Goal: Task Accomplishment & Management: Use online tool/utility

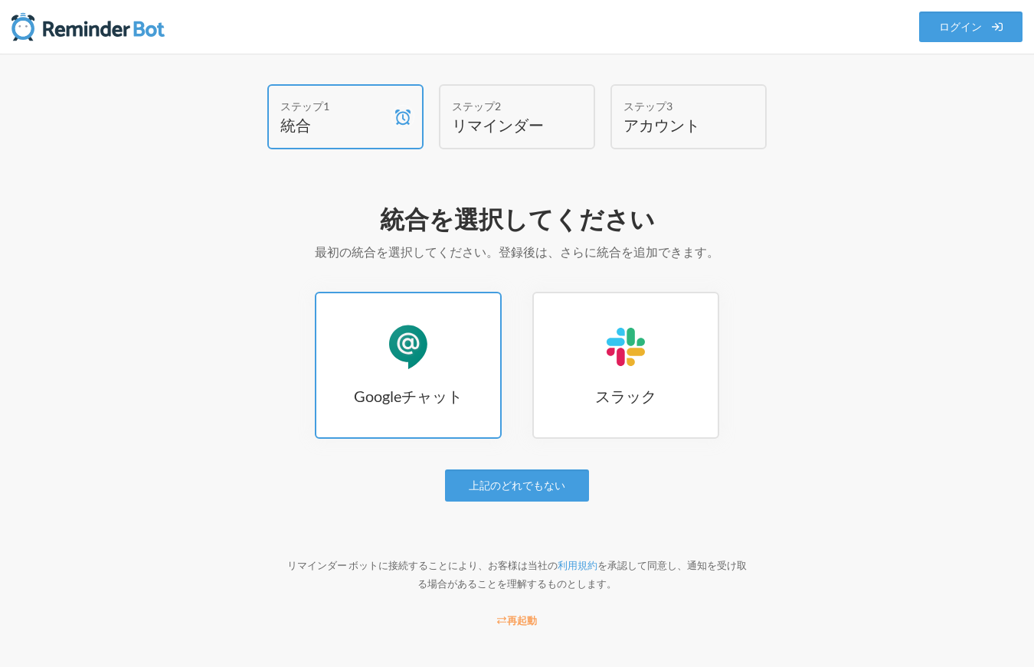
click at [351, 368] on link "Googleチャット Googleチャット" at bounding box center [408, 365] width 187 height 147
click at [354, 363] on link "Googleチャット Googleチャット" at bounding box center [408, 365] width 187 height 147
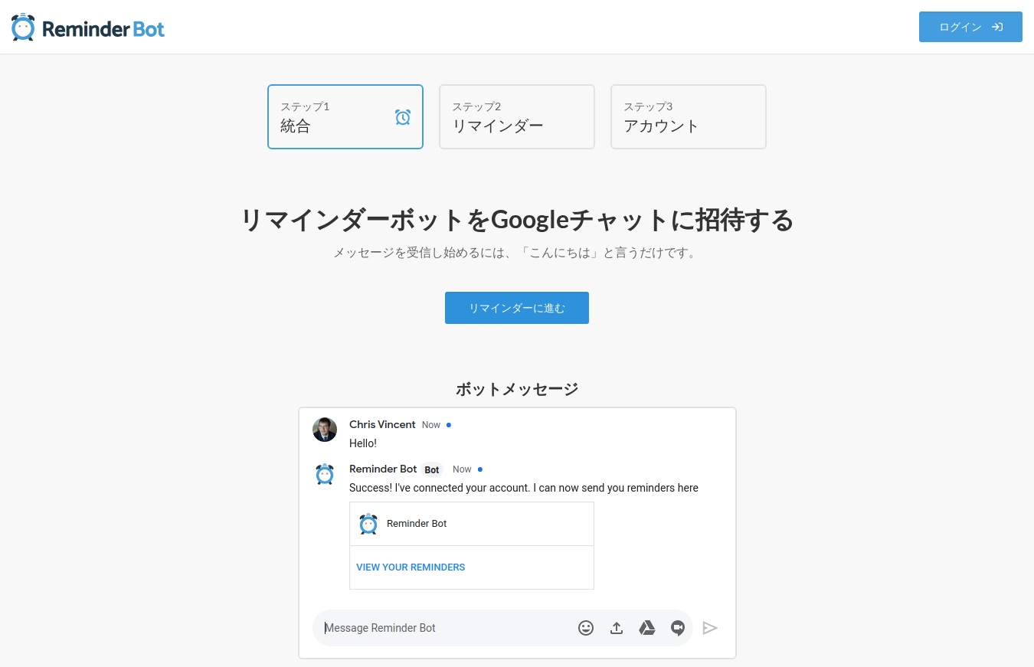
drag, startPoint x: 514, startPoint y: 305, endPoint x: 584, endPoint y: 316, distance: 70.6
click at [514, 305] on font "リマインダーに進む" at bounding box center [517, 308] width 96 height 13
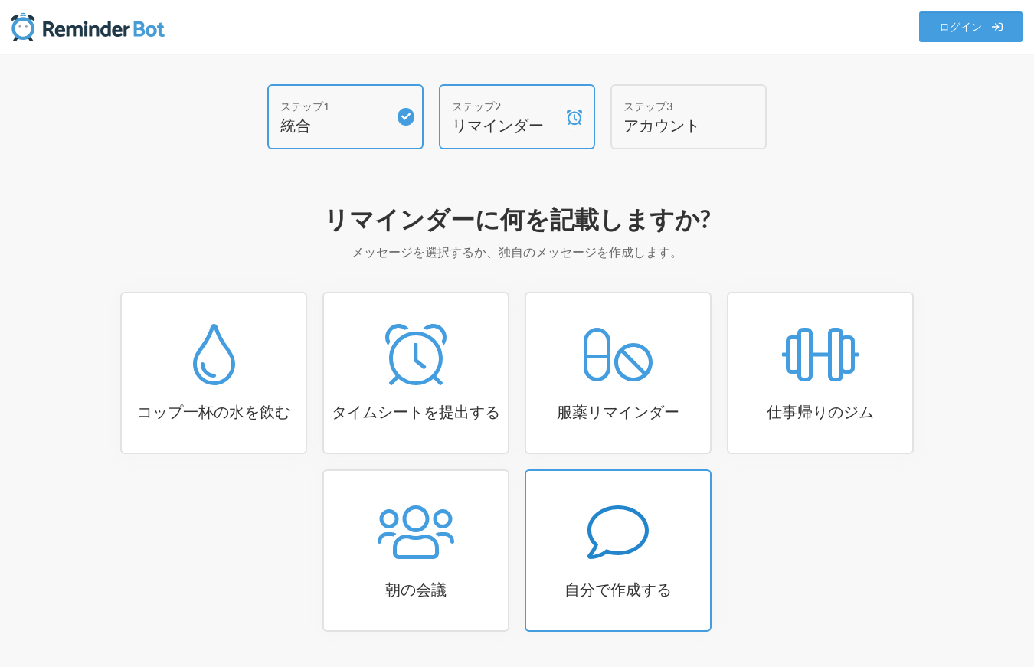
click at [616, 565] on link "自分で作成する" at bounding box center [617, 550] width 187 height 162
select select "09:30:00"
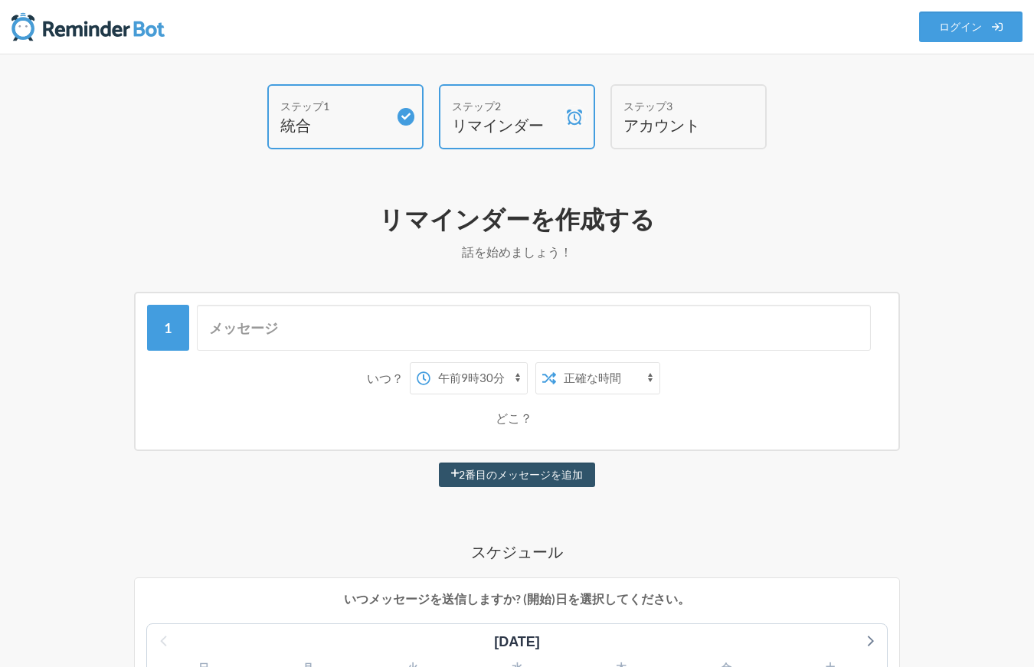
click at [334, 100] on div "ステップ1" at bounding box center [333, 106] width 107 height 16
click at [496, 335] on input "text" at bounding box center [534, 328] width 674 height 46
click at [380, 335] on input "text" at bounding box center [534, 328] width 674 height 46
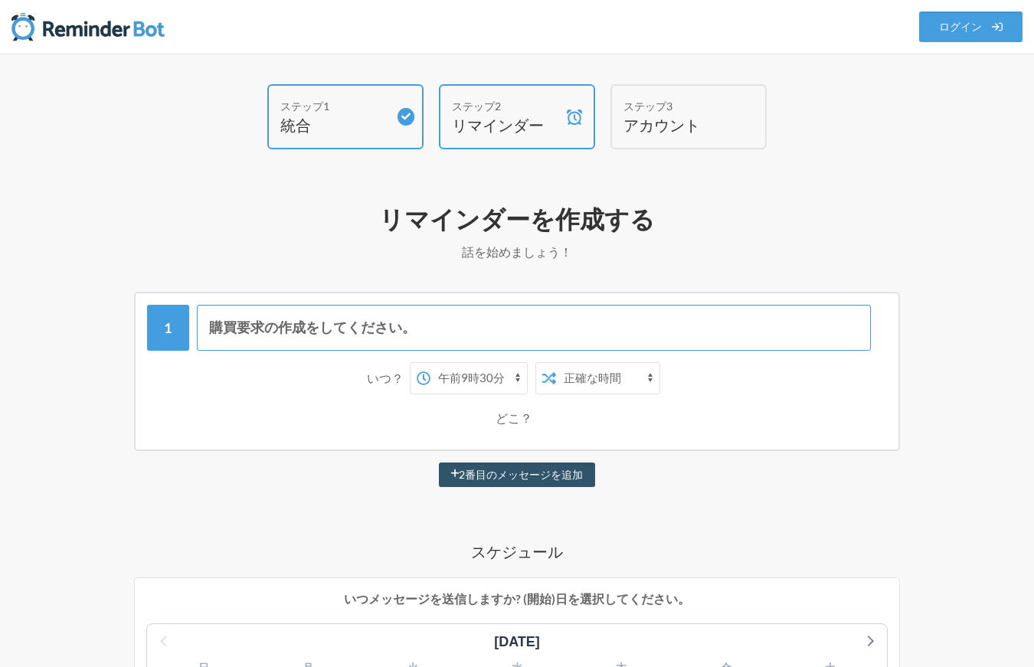
type input "購買要求の作成をしてください。"
click at [516, 369] on select "午前0時 午前0時15分 午前0時30分 午前0時45分 午前1時 午前1時15分 午前1時30分 午前1時45分 午前2時 午前2時15分 午前2時30分 …" at bounding box center [478, 378] width 96 height 31
select select "09:00:00"
click at [430, 363] on select "午前0時 午前0時15分 午前0時30分 午前0時45分 午前1時 午前1時15分 午前1時30分 午前1時45分 午前2時 午前2時15分 午前2時30分 …" at bounding box center [478, 378] width 96 height 31
click at [770, 446] on div "購買要求の作成をしてください。 いつ？ 午前0時 午前0時15分 午前0時30分 午前0時45分 午前1時 午前1時15分 午前1時30分 午前1時45分 午…" at bounding box center [517, 371] width 766 height 159
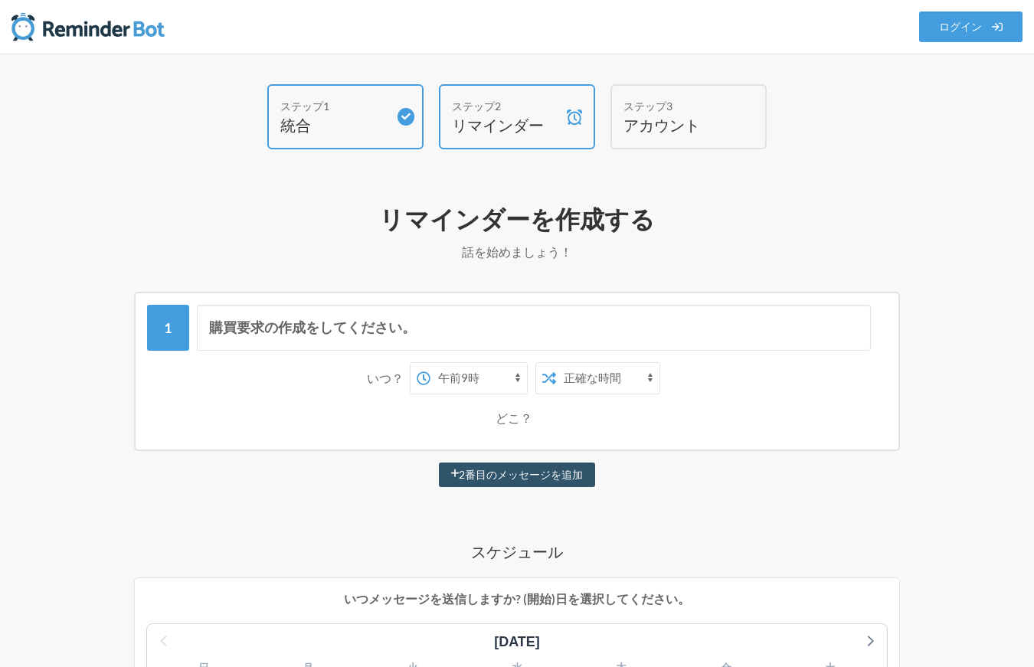
click at [620, 375] on select "正確な時間 ランダムタイム" at bounding box center [607, 378] width 103 height 31
click at [755, 412] on div "どこ？" at bounding box center [517, 418] width 724 height 32
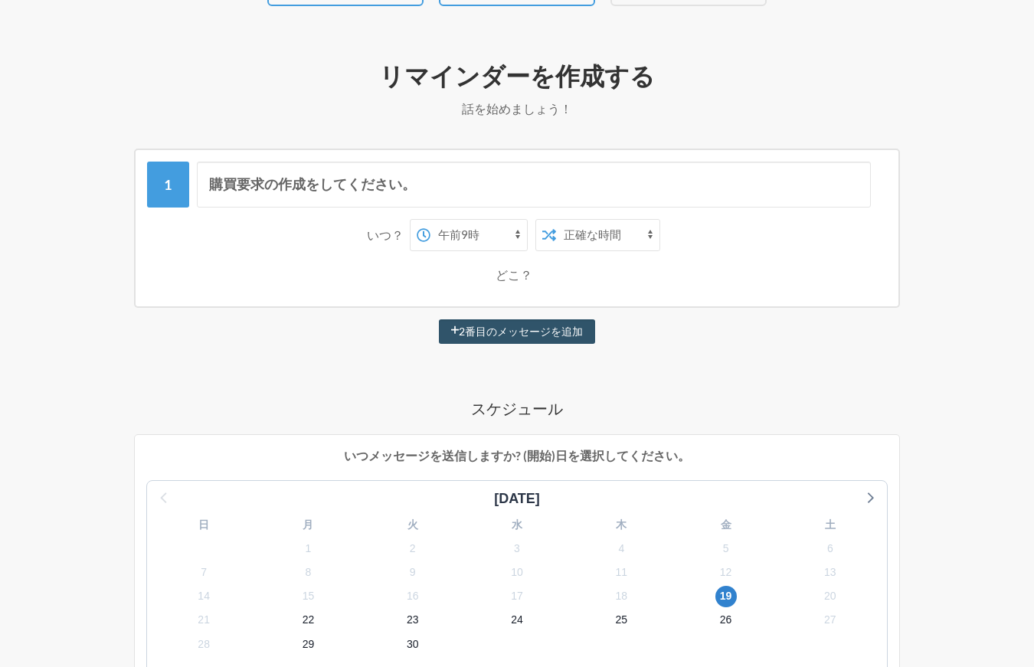
scroll to position [230, 0]
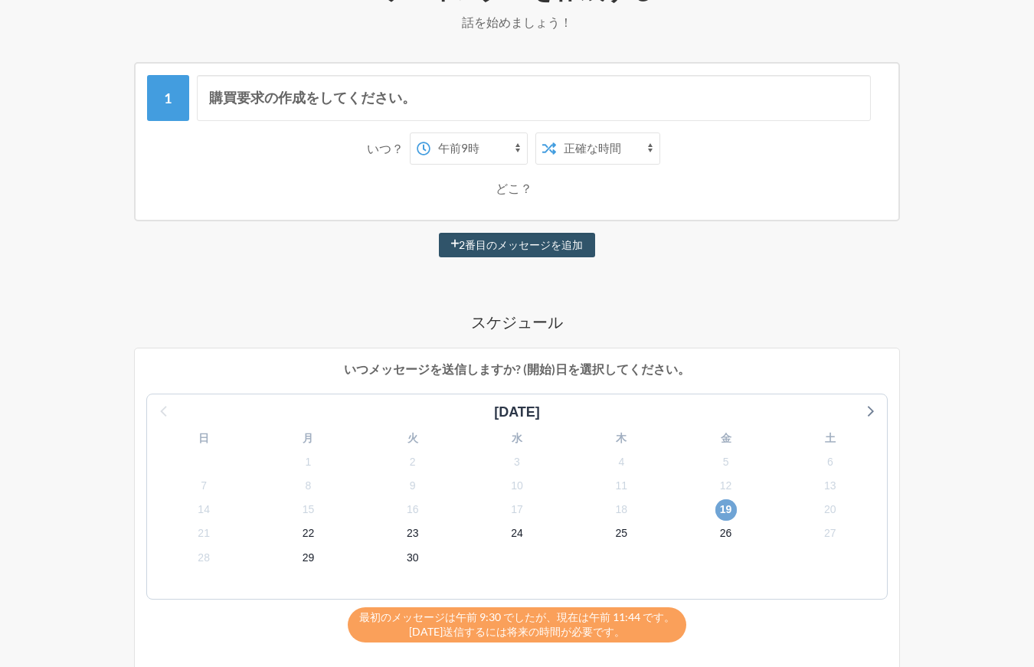
click at [726, 510] on font "19" at bounding box center [726, 509] width 12 height 12
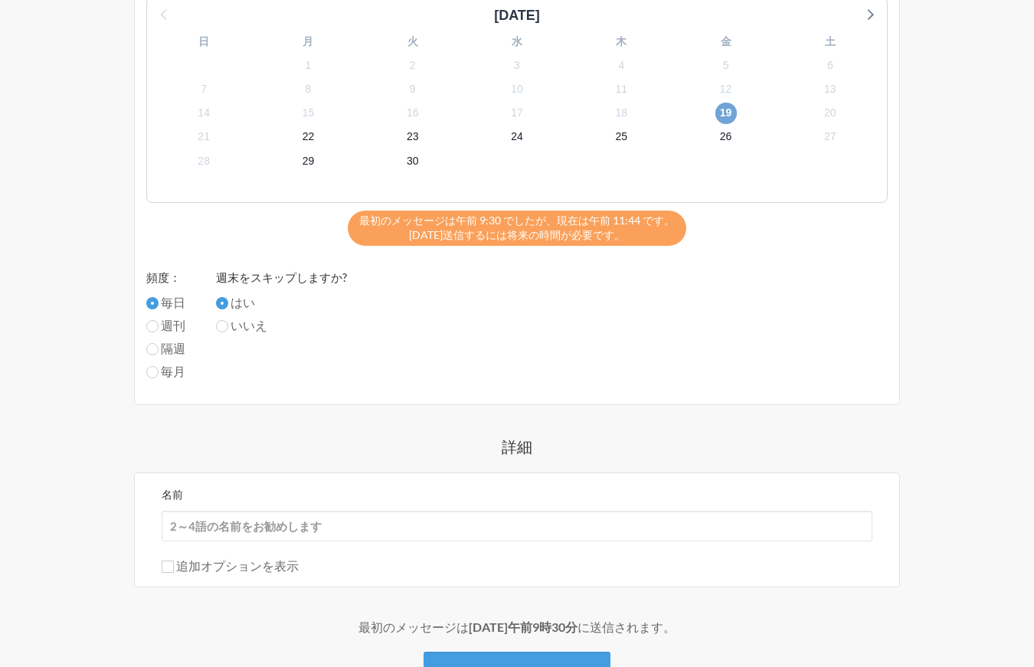
scroll to position [750, 0]
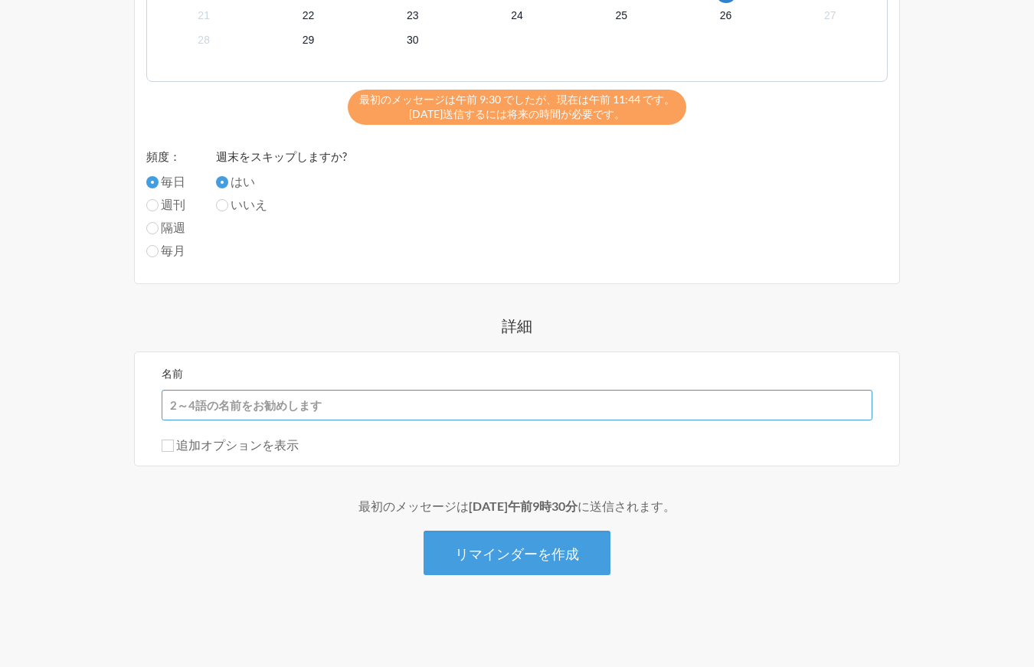
click at [383, 407] on input "名前" at bounding box center [517, 405] width 710 height 31
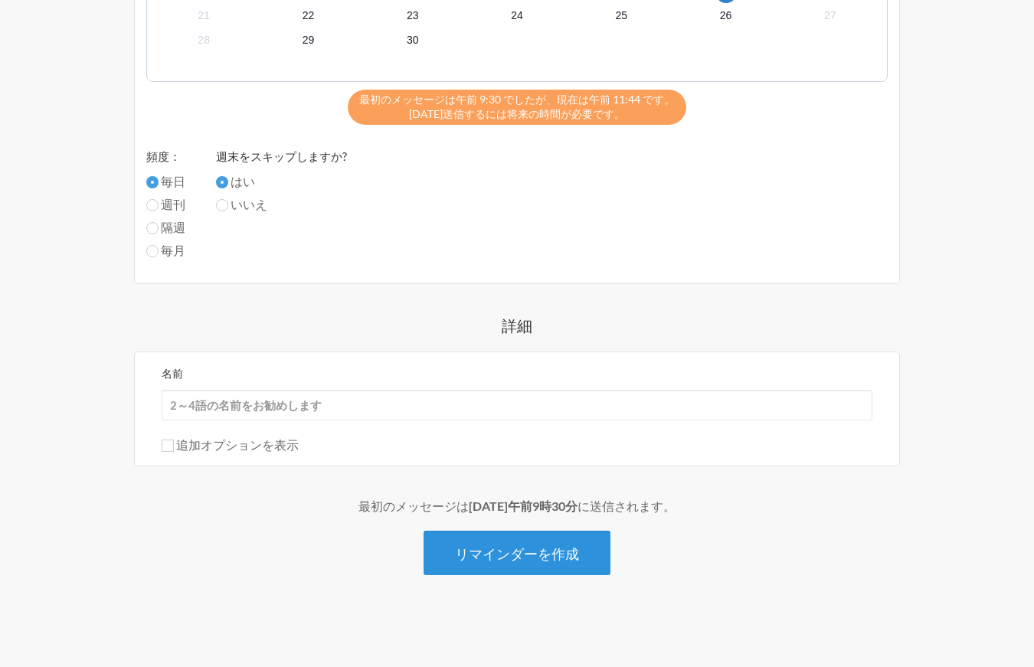
click at [552, 567] on button "リマインダーを作成" at bounding box center [516, 553] width 187 height 44
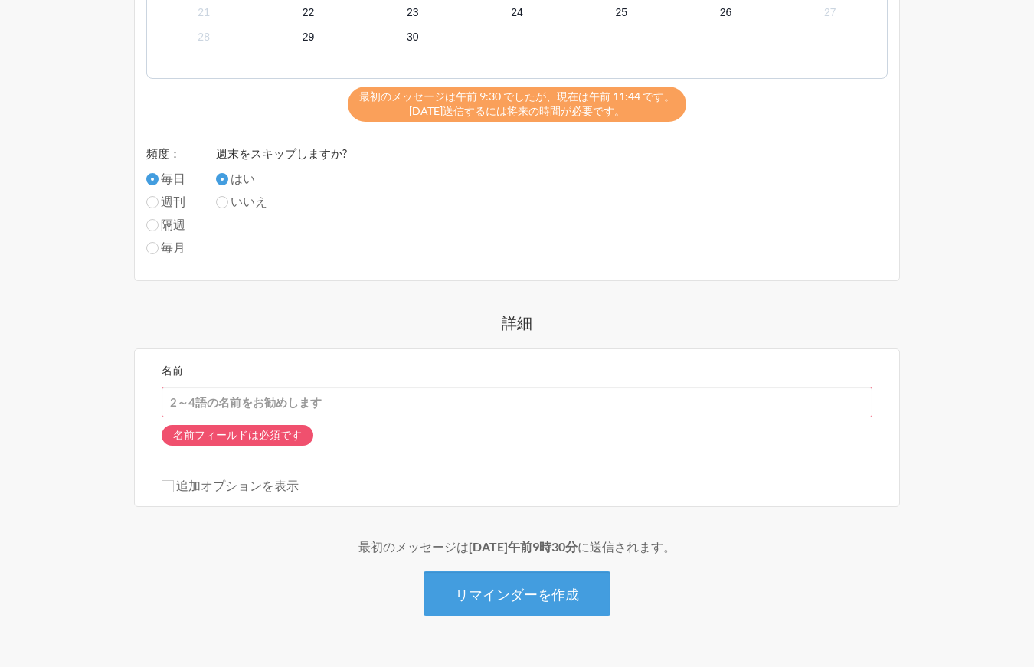
click at [426, 405] on input "名前" at bounding box center [517, 402] width 710 height 31
type input "こ"
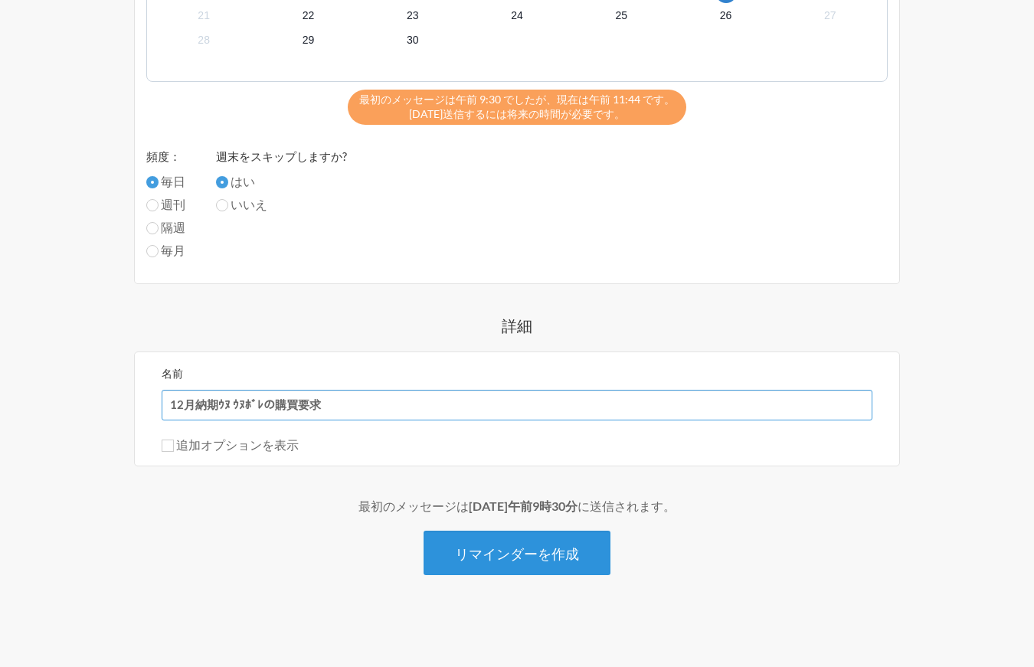
type input "12月納期ｳﾇ ｳﾇﾎﾞﾚの購買要求"
click at [583, 548] on button "リマインダーを作成" at bounding box center [516, 553] width 187 height 44
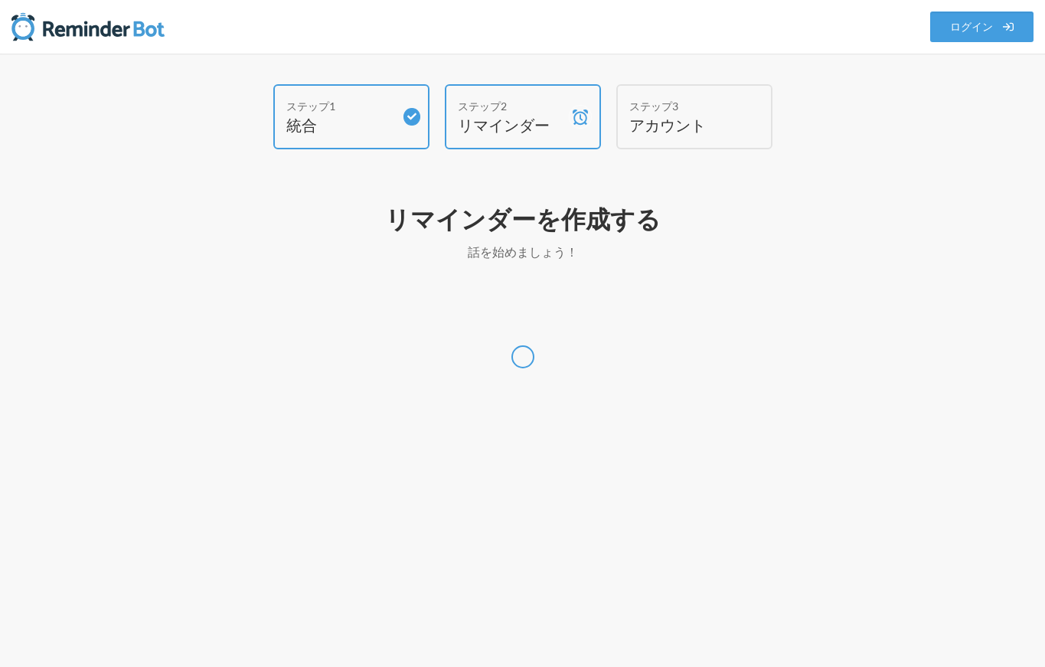
select select "Asia/Tokyo"
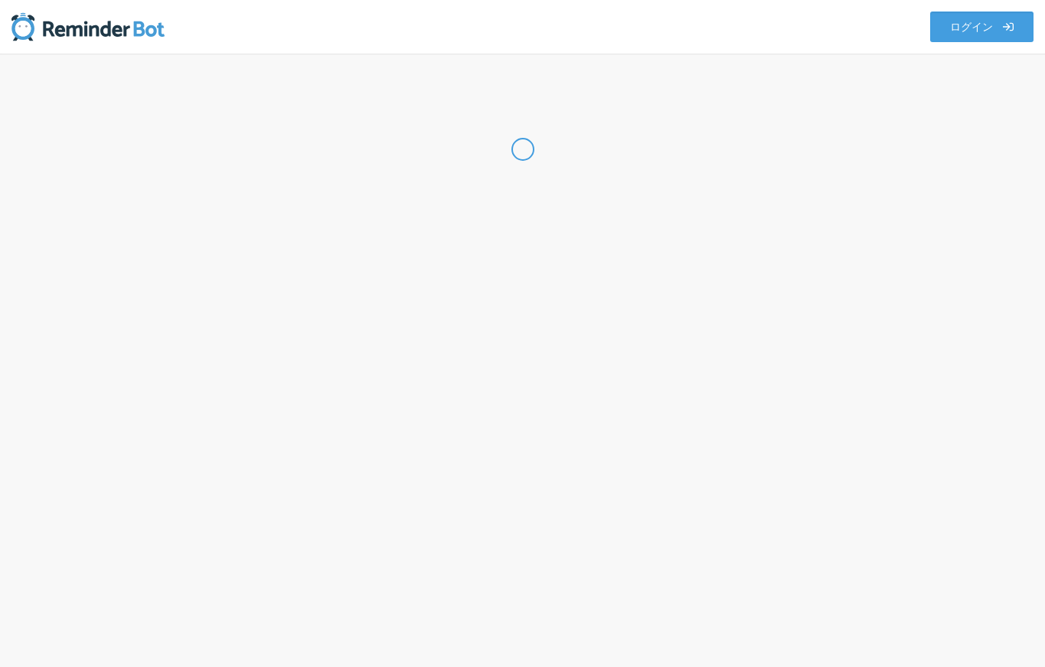
select select "JP"
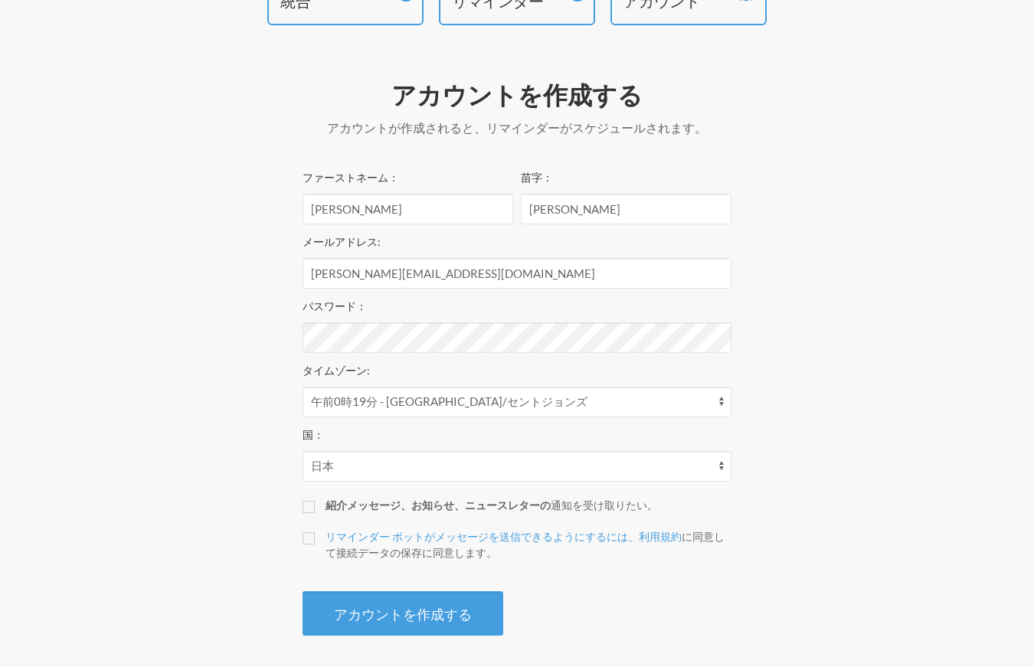
scroll to position [131, 0]
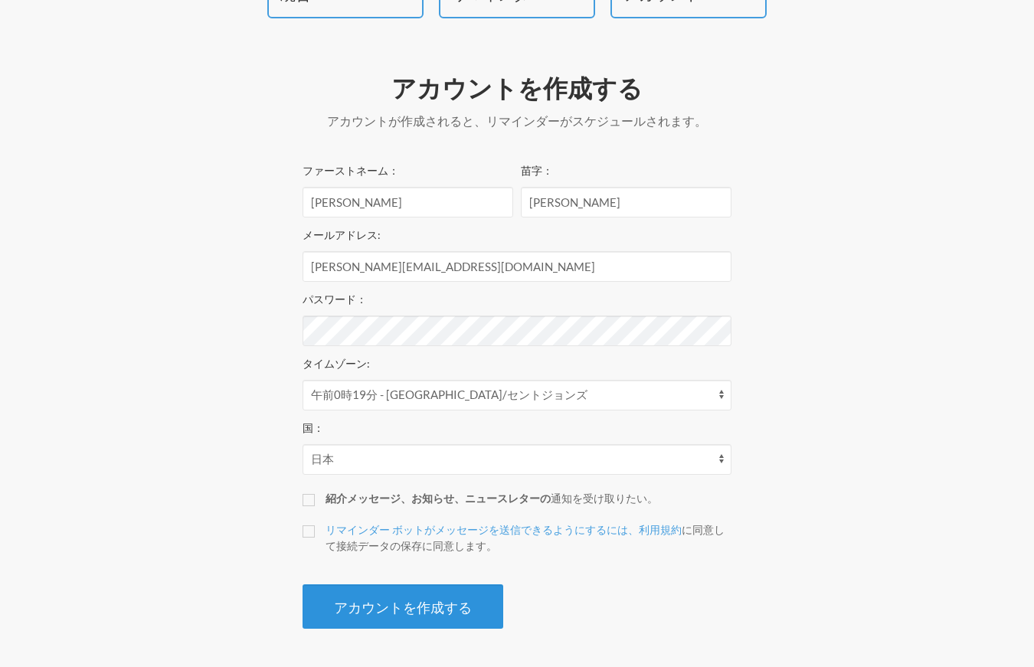
click at [470, 605] on font "アカウントを作成する" at bounding box center [403, 607] width 138 height 17
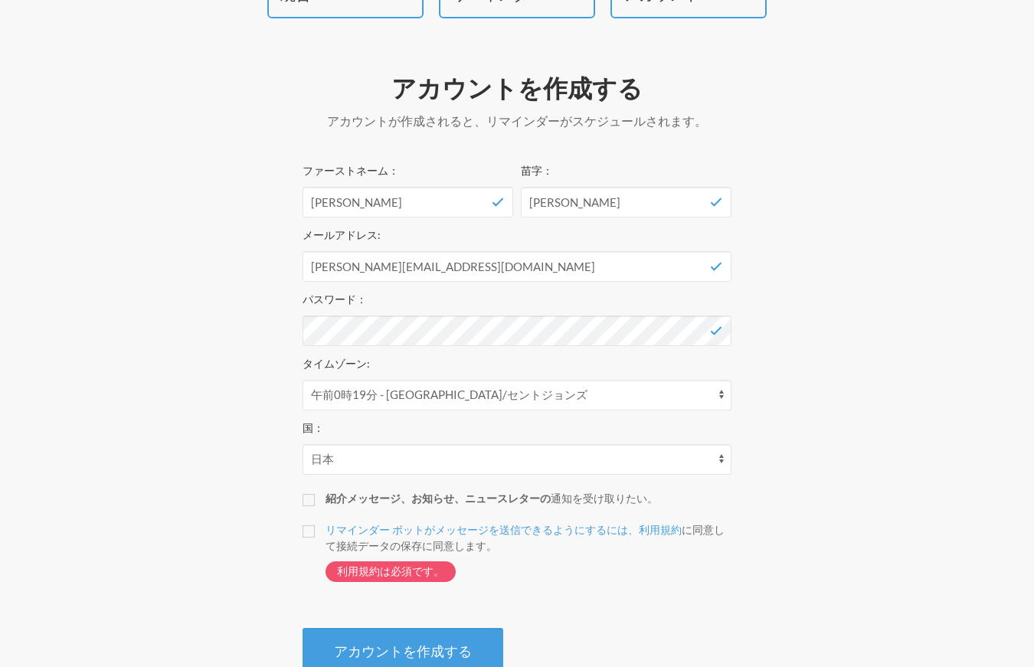
click at [312, 538] on label "リマインダー ボットがメッセージを送信できるようにするには、利用規約 に同意して接続データの保存に同意します 。 利用規約は必須です。" at bounding box center [516, 559] width 429 height 76
click at [312, 537] on input "リマインダー ボットがメッセージを送信できるようにするには、利用規約 に同意して接続データの保存に同意します 。 利用規約は必須です。" at bounding box center [308, 531] width 12 height 12
checkbox input "true"
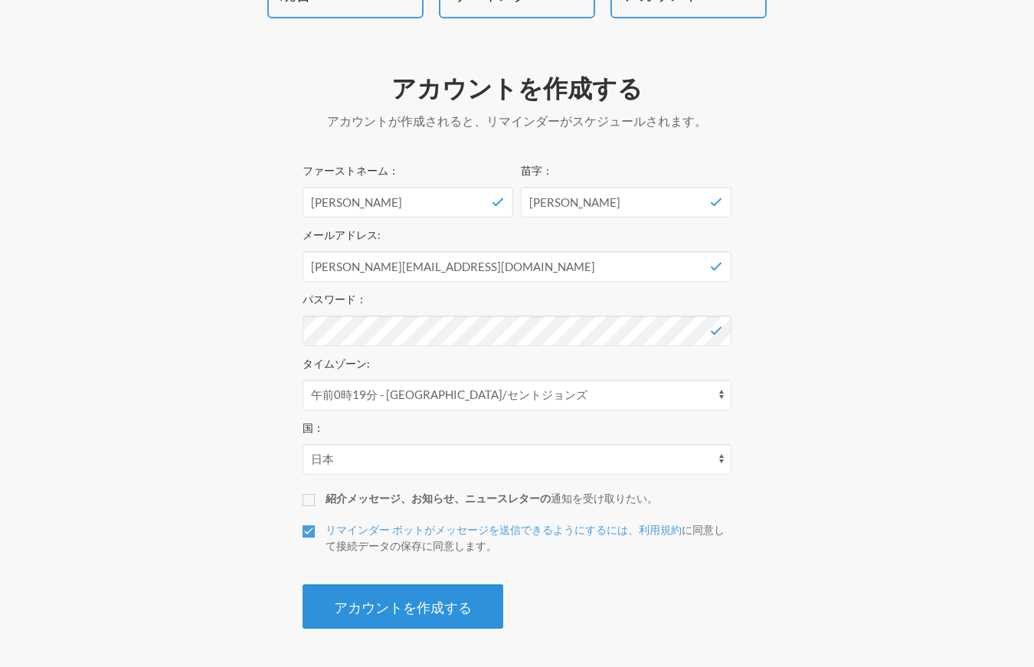
click at [443, 610] on font "アカウントを作成する" at bounding box center [403, 607] width 138 height 17
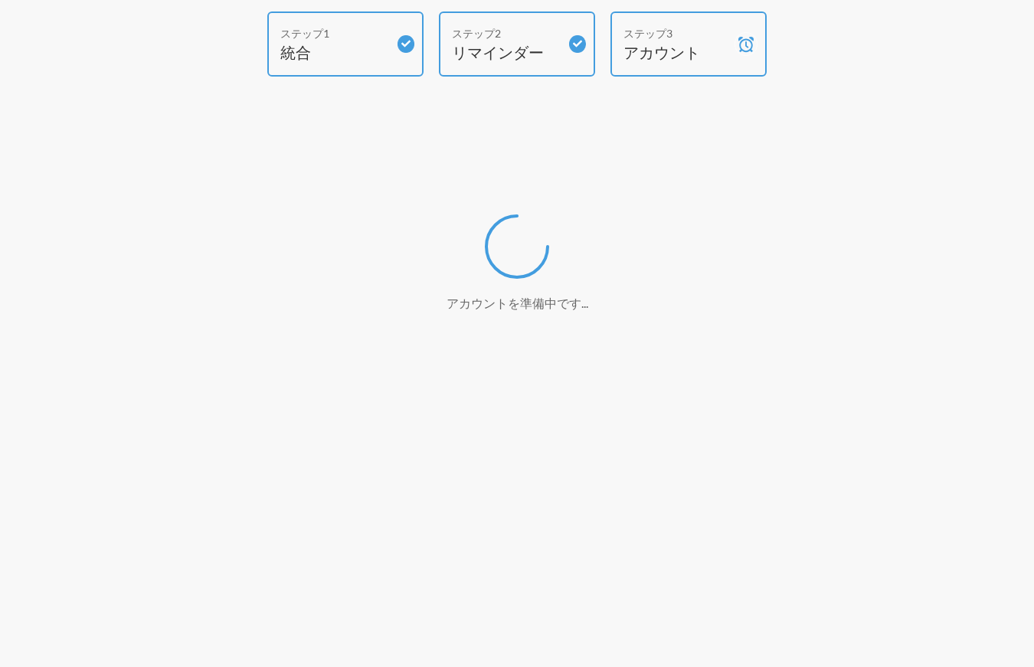
scroll to position [0, 0]
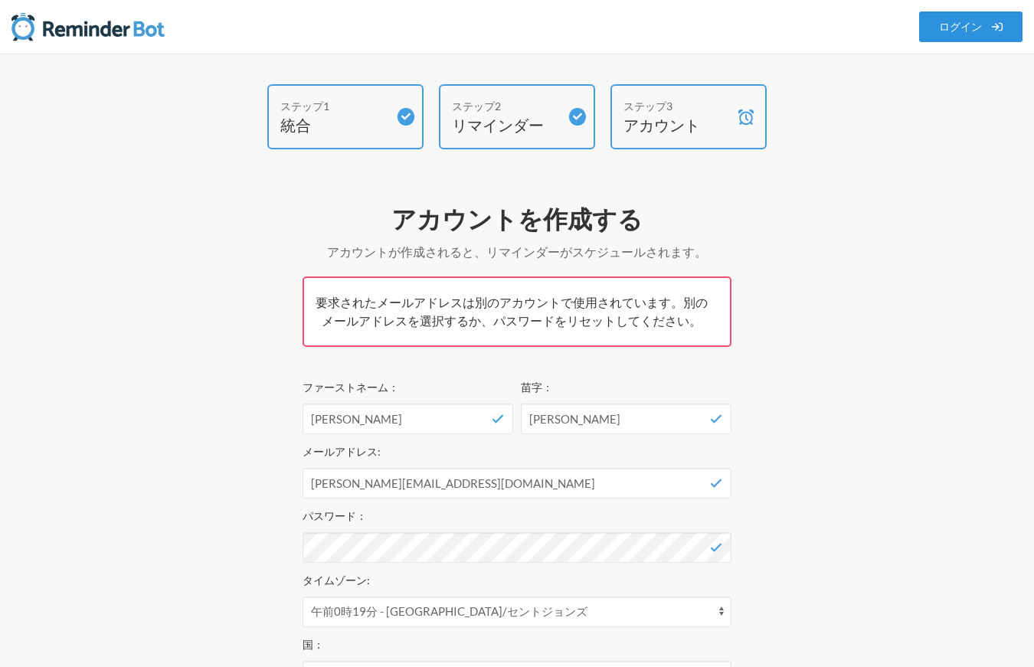
click at [963, 28] on font "ログイン" at bounding box center [960, 27] width 43 height 13
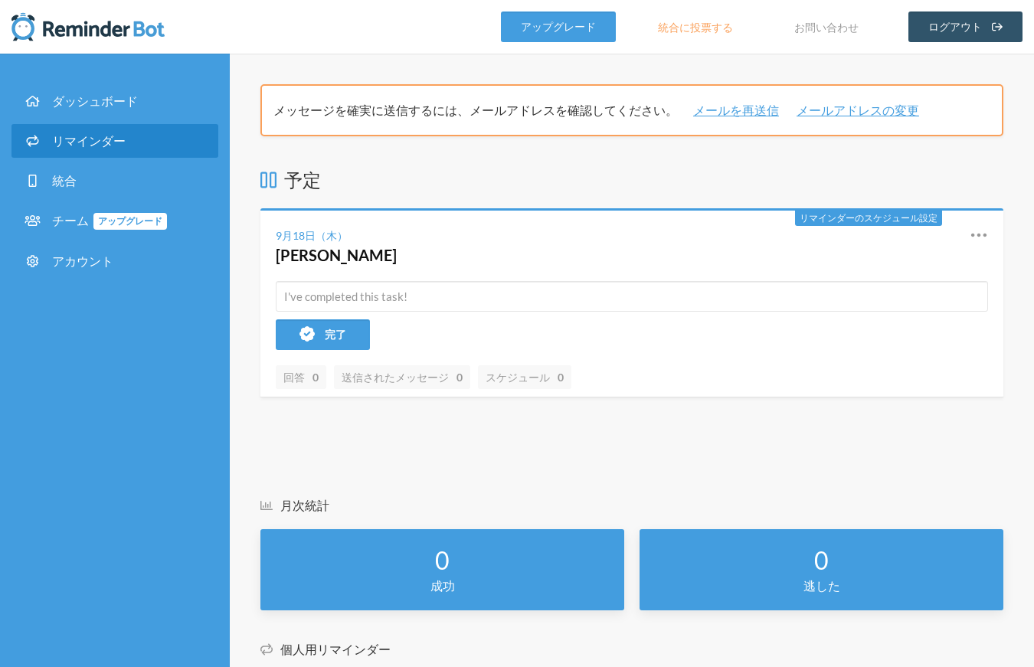
click at [97, 143] on font "リマインダー" at bounding box center [88, 140] width 73 height 15
